Goal: Communication & Community: Answer question/provide support

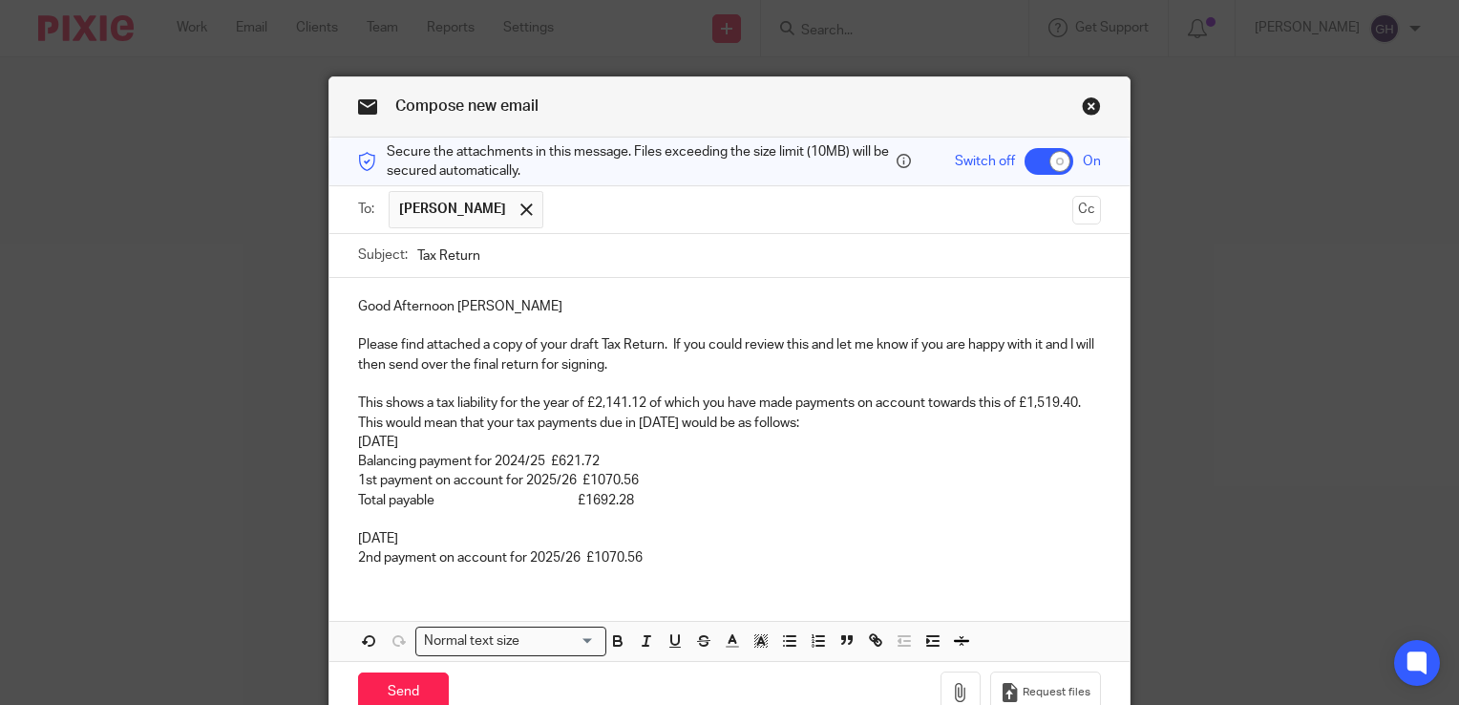
drag, startPoint x: 347, startPoint y: 441, endPoint x: 469, endPoint y: 437, distance: 121.3
click at [469, 437] on div "Good Afternoon [PERSON_NAME] Please find attached a copy of your draft Tax Retu…" at bounding box center [729, 430] width 800 height 305
click at [664, 629] on button "button" at bounding box center [675, 641] width 24 height 24
drag, startPoint x: 348, startPoint y: 539, endPoint x: 447, endPoint y: 537, distance: 98.3
click at [447, 537] on div "Good Afternoon [PERSON_NAME] Please find attached a copy of your draft Tax Retu…" at bounding box center [729, 430] width 800 height 305
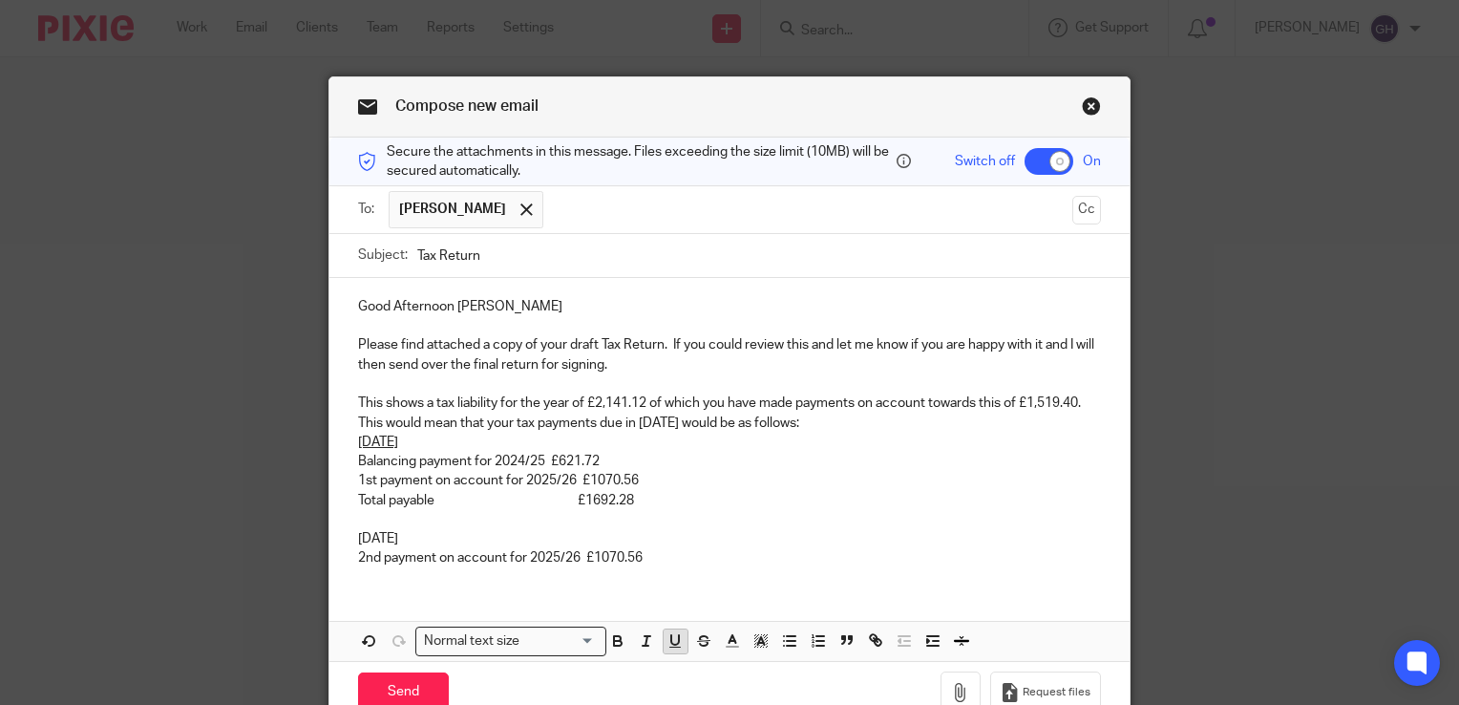
click at [671, 636] on icon "button" at bounding box center [675, 640] width 8 height 10
drag, startPoint x: 350, startPoint y: 444, endPoint x: 462, endPoint y: 441, distance: 111.7
click at [398, 441] on u "[DATE]" at bounding box center [378, 441] width 40 height 13
click at [609, 637] on icon "button" at bounding box center [617, 640] width 17 height 17
drag, startPoint x: 576, startPoint y: 502, endPoint x: 639, endPoint y: 502, distance: 63.0
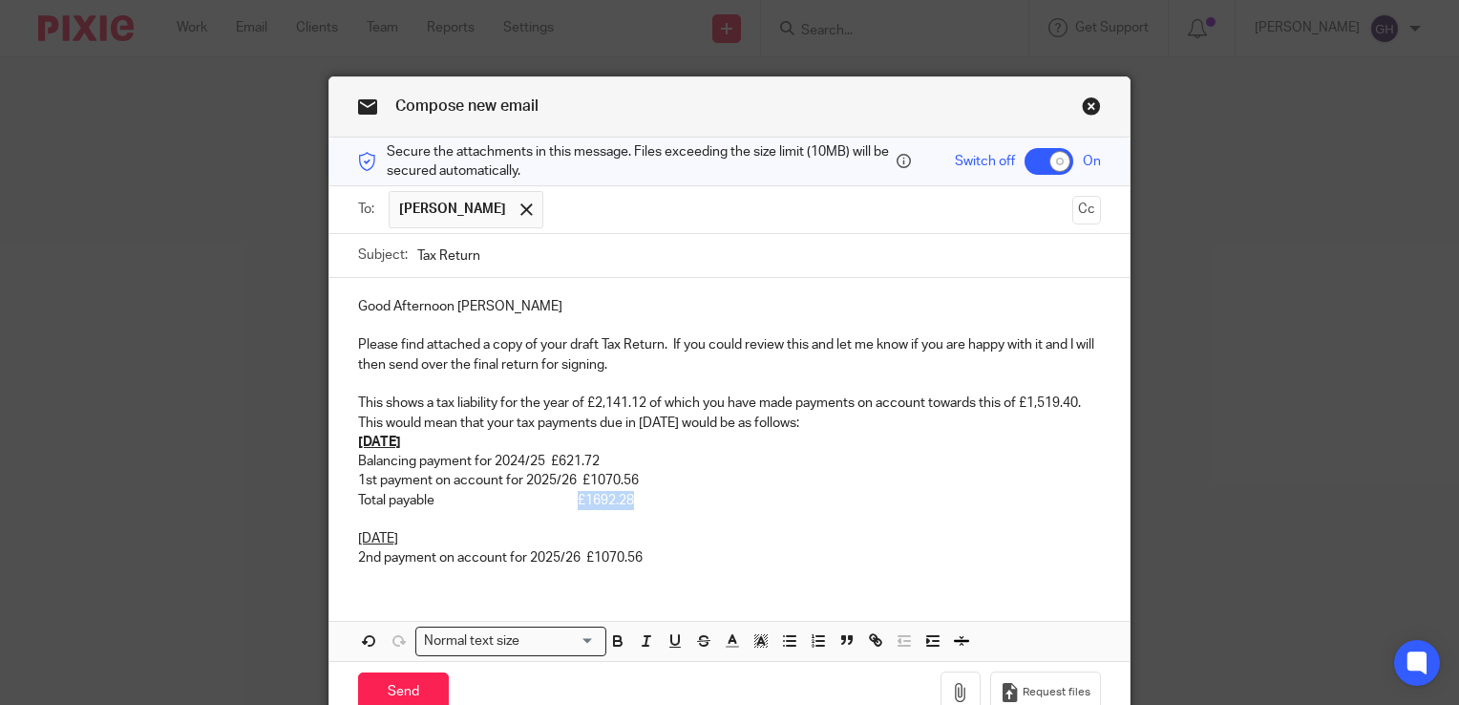
click at [639, 502] on p "Total payable £1692.28" at bounding box center [729, 500] width 743 height 19
click at [609, 632] on icon "button" at bounding box center [617, 640] width 17 height 17
drag, startPoint x: 350, startPoint y: 504, endPoint x: 436, endPoint y: 498, distance: 86.1
click at [436, 498] on p "Total payable £1692.28" at bounding box center [729, 500] width 743 height 19
click at [619, 651] on button "button" at bounding box center [618, 641] width 24 height 24
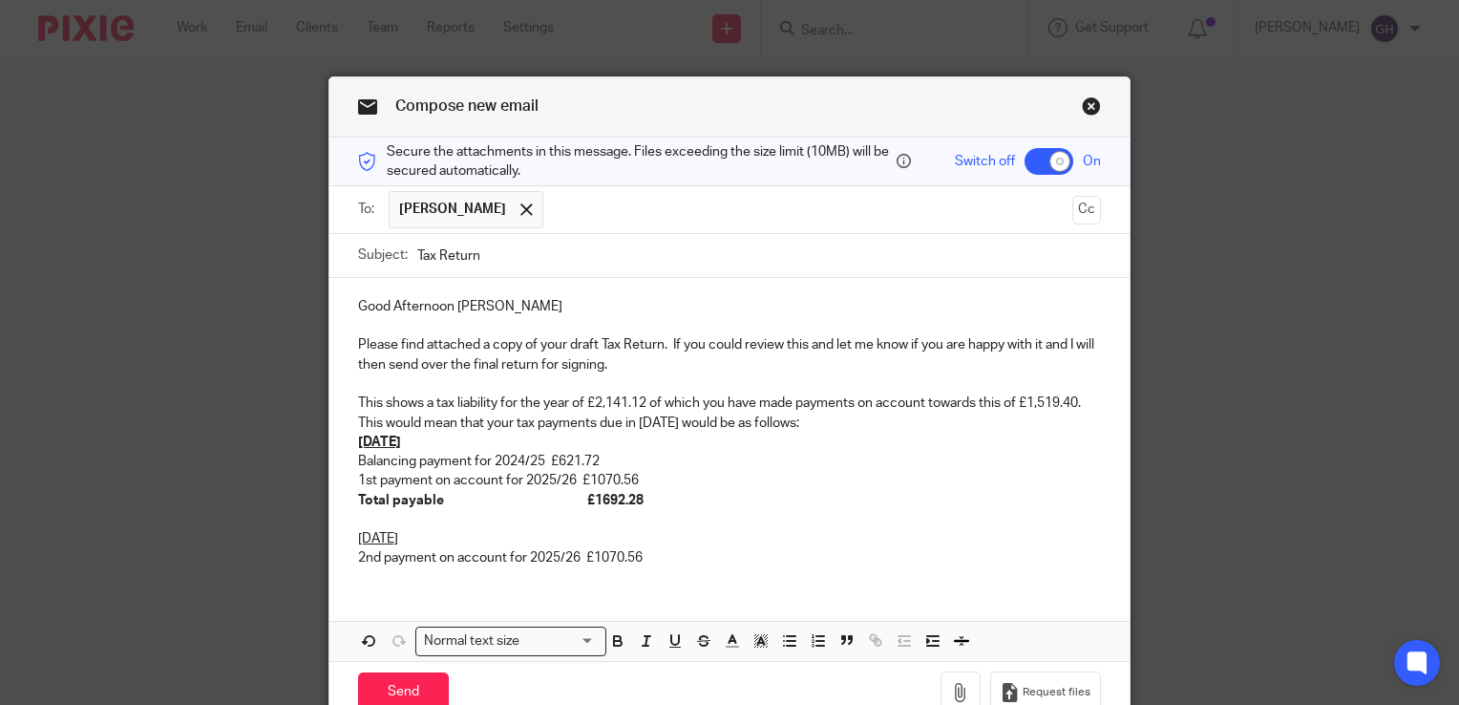
click at [576, 486] on p "1st payment on account for 2025/26 £1070.56" at bounding box center [729, 480] width 743 height 19
click at [545, 463] on p "Balancing payment for 2024/25 £621.72" at bounding box center [729, 461] width 743 height 19
drag, startPoint x: 347, startPoint y: 537, endPoint x: 441, endPoint y: 534, distance: 93.6
click at [441, 534] on div "Good Afternoon [PERSON_NAME] Please find attached a copy of your draft Tax Retu…" at bounding box center [729, 430] width 800 height 305
click at [615, 645] on icon "button" at bounding box center [617, 640] width 17 height 17
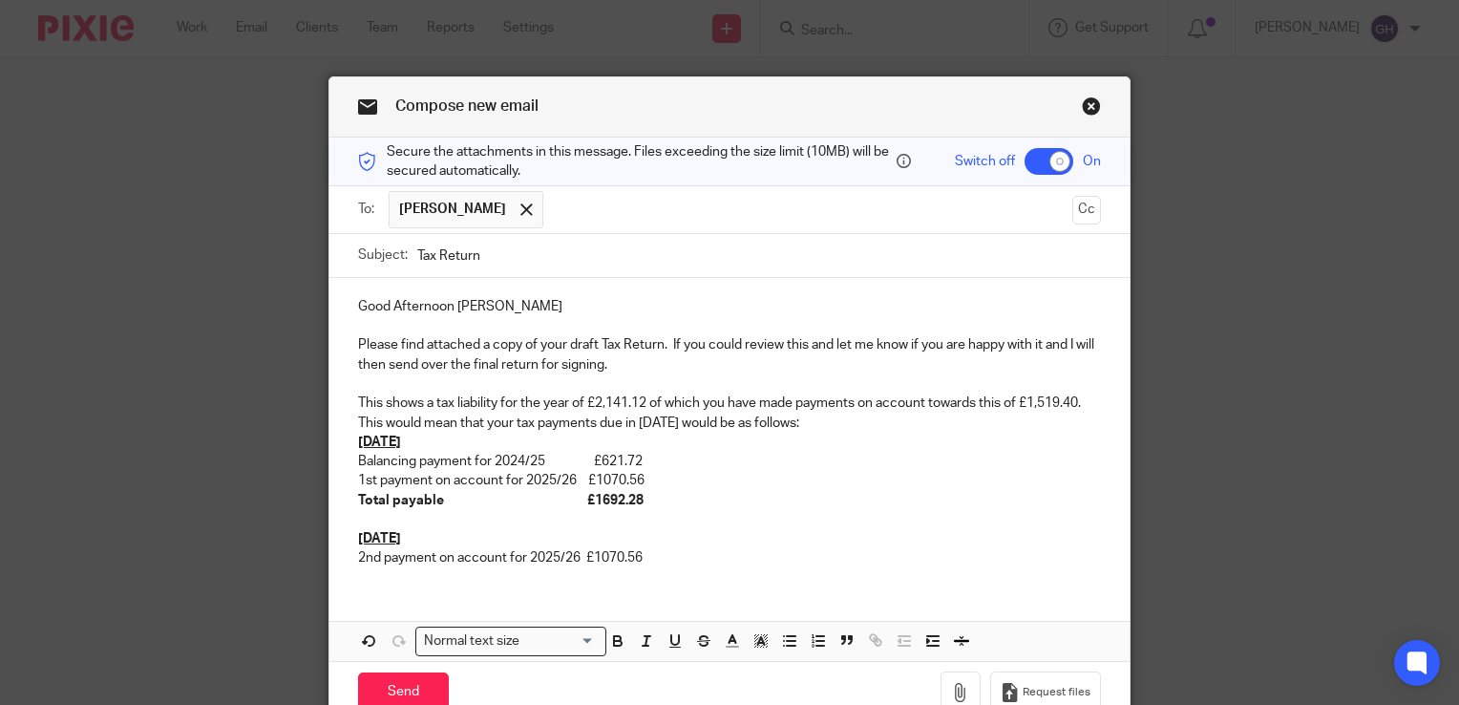
click at [651, 562] on p "2nd payment on account for 2025/26 £1070.56" at bounding box center [729, 557] width 743 height 19
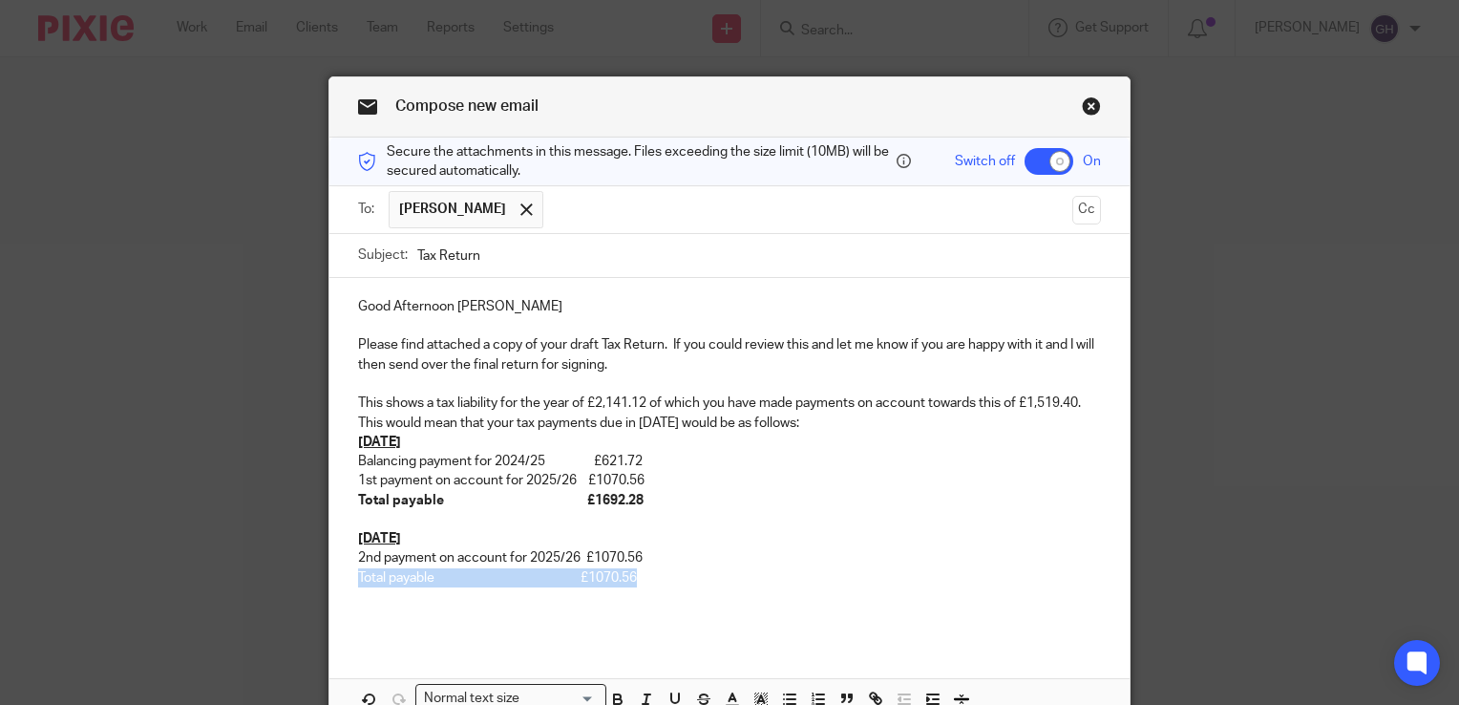
drag, startPoint x: 636, startPoint y: 575, endPoint x: 351, endPoint y: 579, distance: 284.5
click at [358, 579] on p "Total payable £1070.56" at bounding box center [729, 577] width 743 height 19
click at [611, 698] on icon "button" at bounding box center [617, 698] width 17 height 17
click at [362, 626] on div "Good Afternoon [PERSON_NAME] Please find attached a copy of your draft Tax Retu…" at bounding box center [729, 459] width 800 height 363
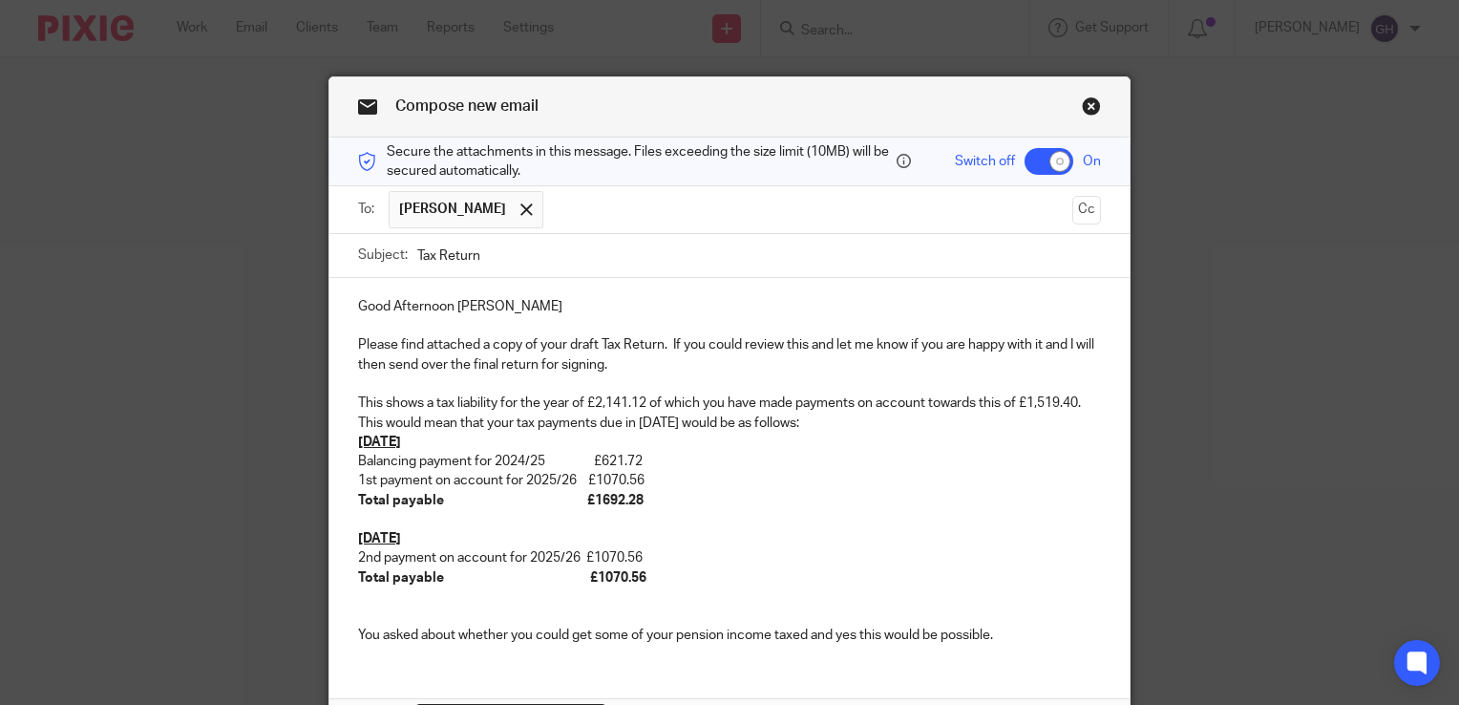
click at [1020, 640] on p "You asked about whether you could get some of your pension income taxed and yes…" at bounding box center [729, 634] width 743 height 19
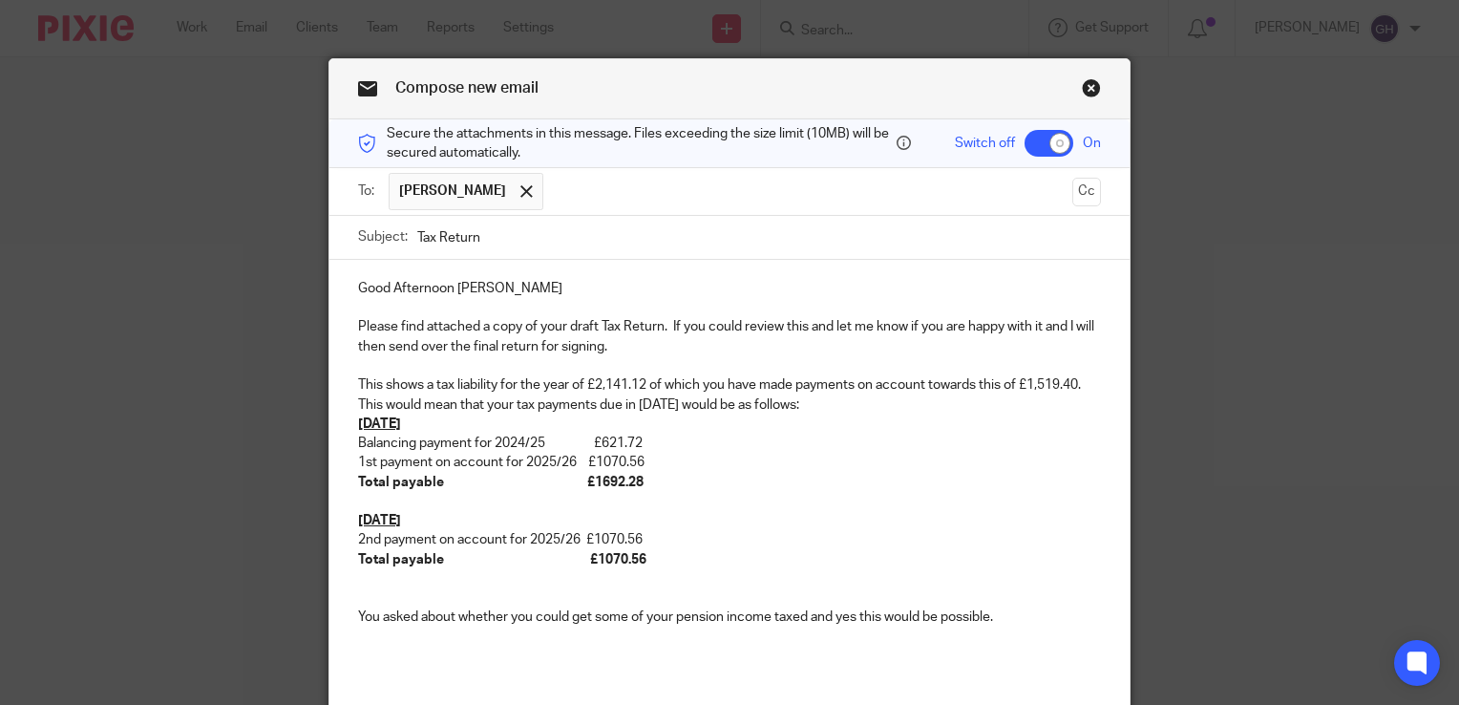
click at [359, 651] on p at bounding box center [729, 655] width 743 height 19
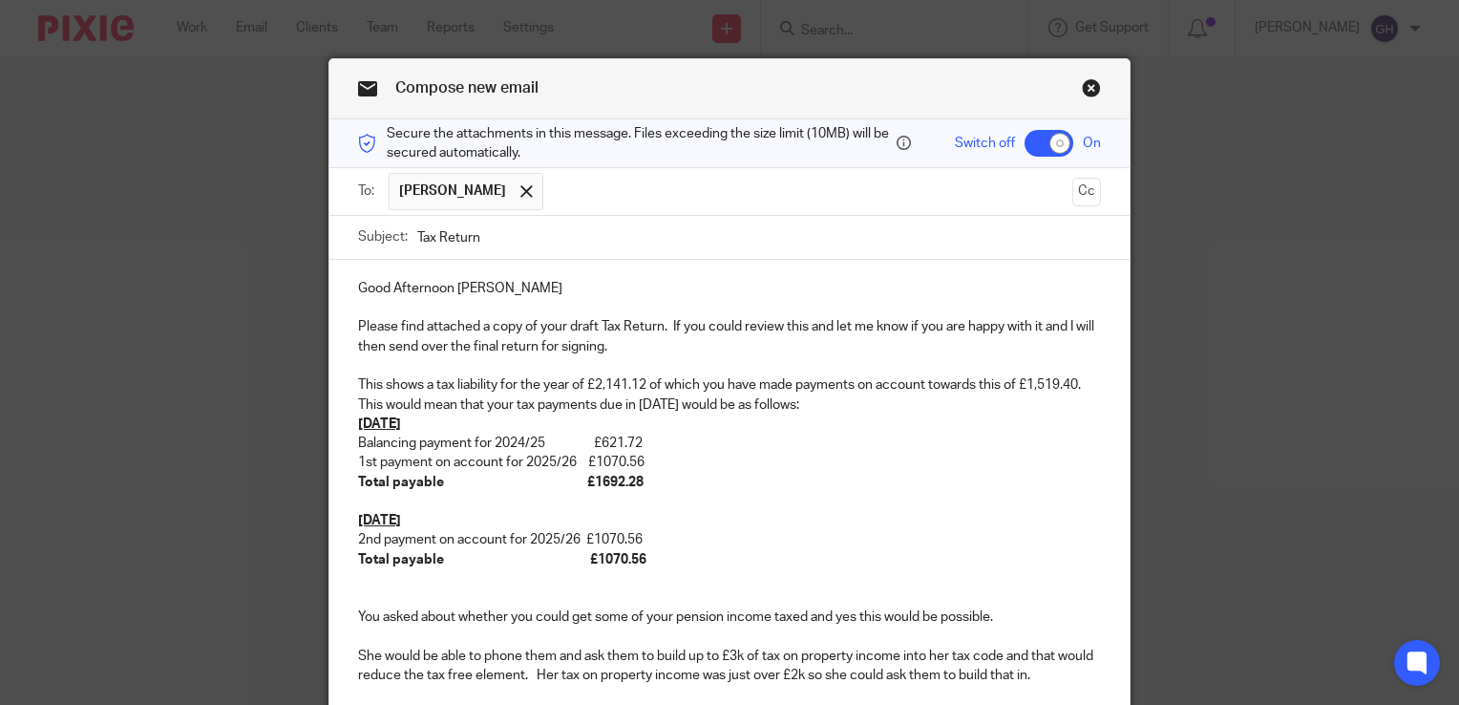
click at [1015, 617] on p "You asked about whether you could get some of your pension income taxed and yes…" at bounding box center [729, 616] width 743 height 19
